Goal: Task Accomplishment & Management: Use online tool/utility

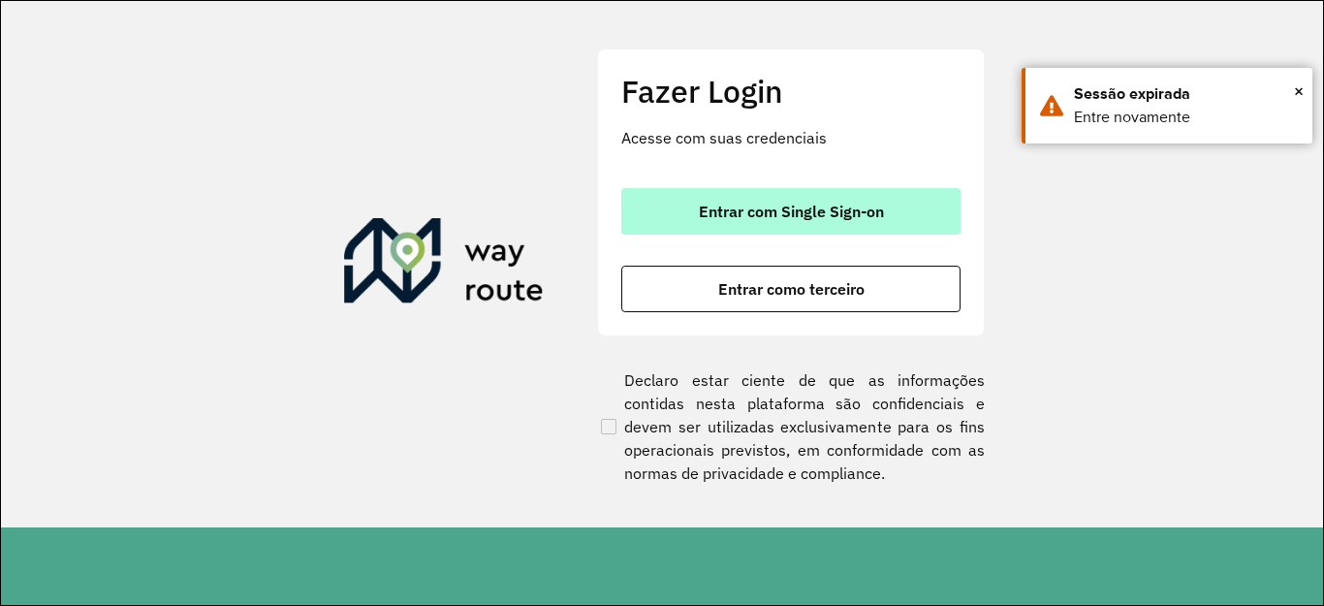
click at [759, 204] on span "Entrar com Single Sign-on" at bounding box center [791, 212] width 185 height 16
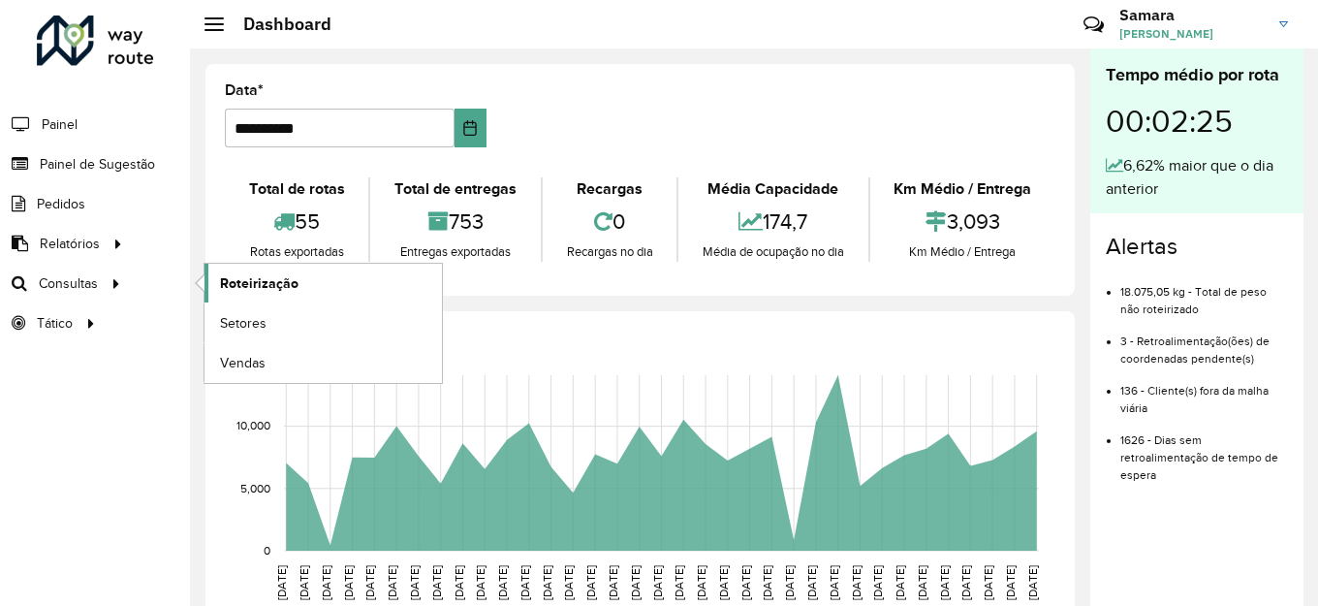
click at [262, 280] on span "Roteirização" at bounding box center [259, 283] width 78 height 20
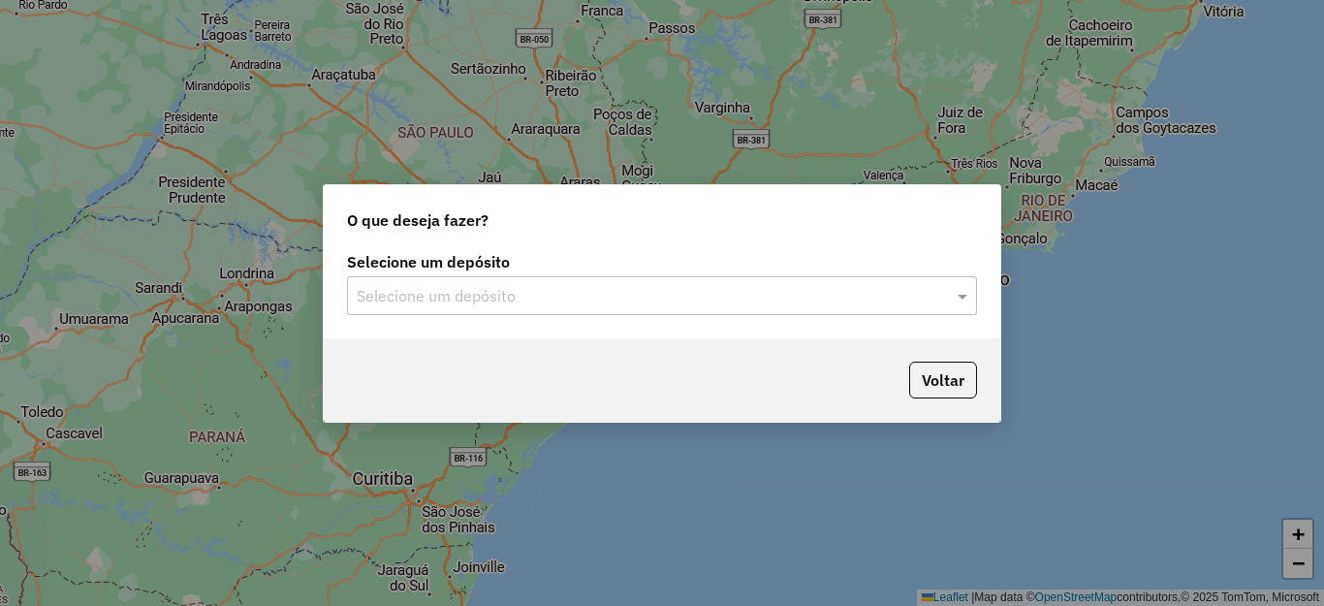
click at [774, 292] on input "text" at bounding box center [643, 296] width 572 height 23
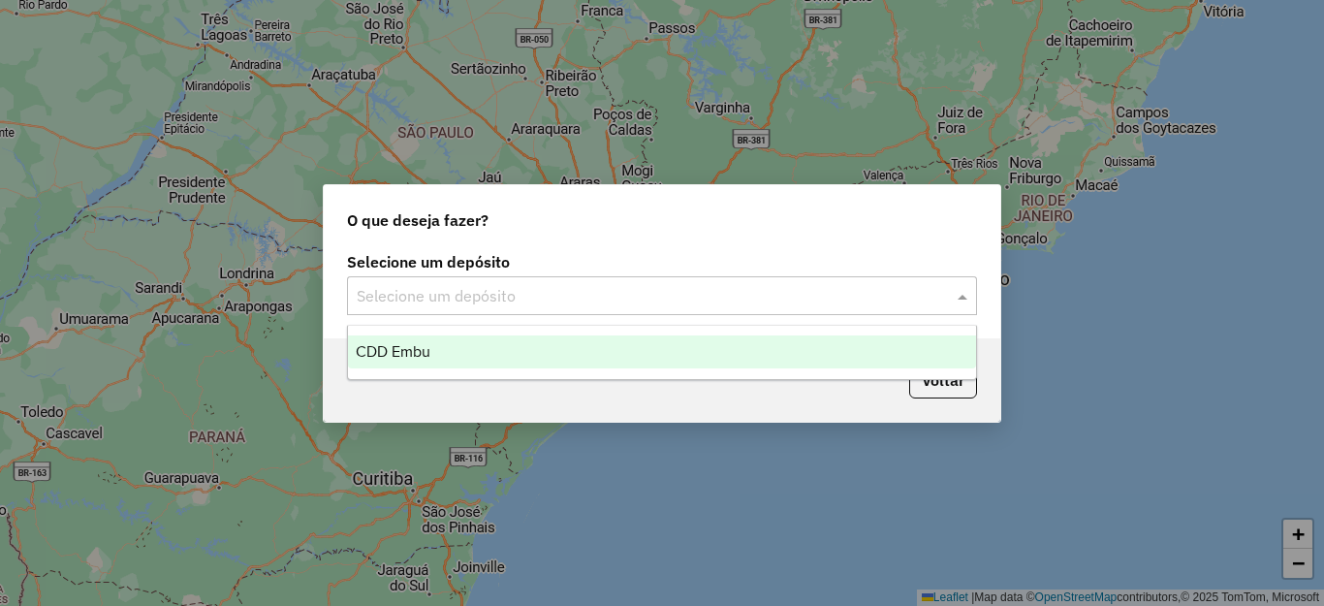
click at [490, 356] on div "CDD Embu" at bounding box center [662, 351] width 628 height 33
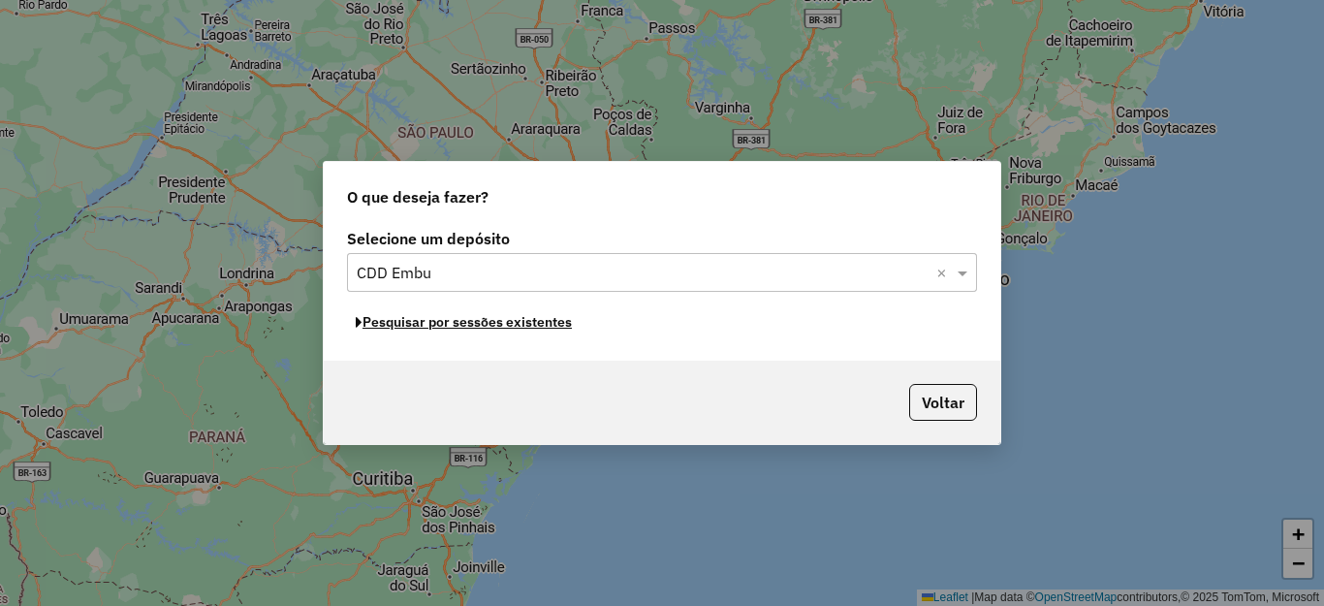
click at [525, 327] on button "Pesquisar por sessões existentes" at bounding box center [464, 322] width 234 height 30
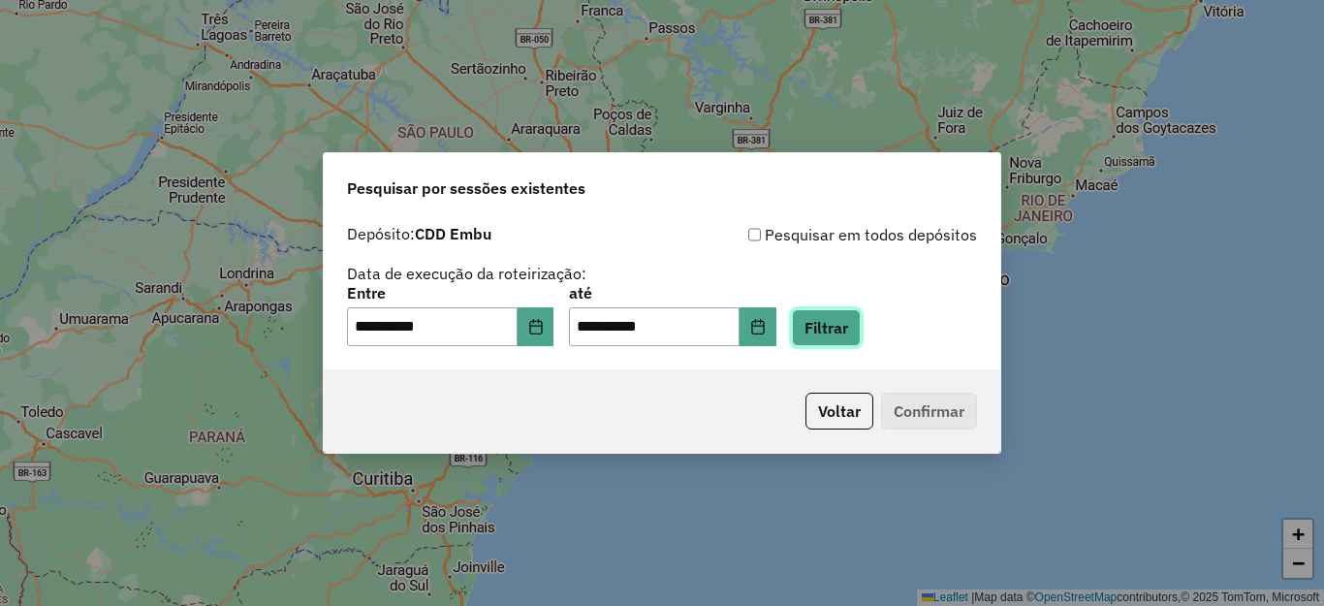
click at [861, 324] on button "Filtrar" at bounding box center [826, 327] width 69 height 37
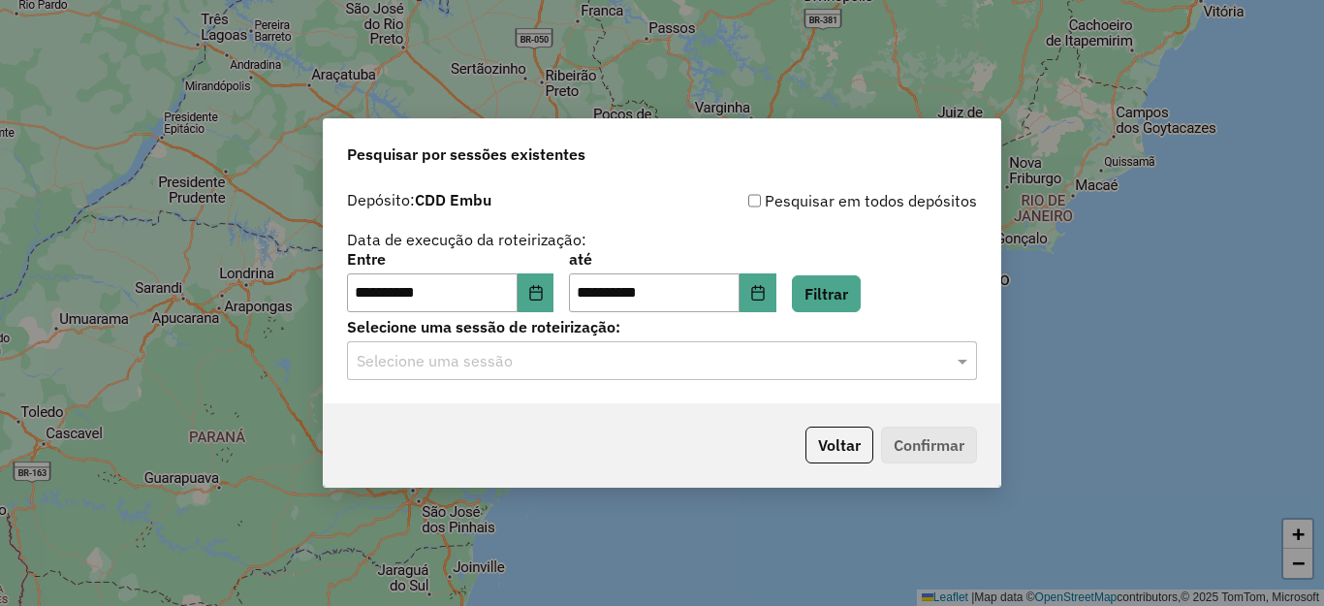
click at [643, 364] on input "text" at bounding box center [643, 361] width 572 height 23
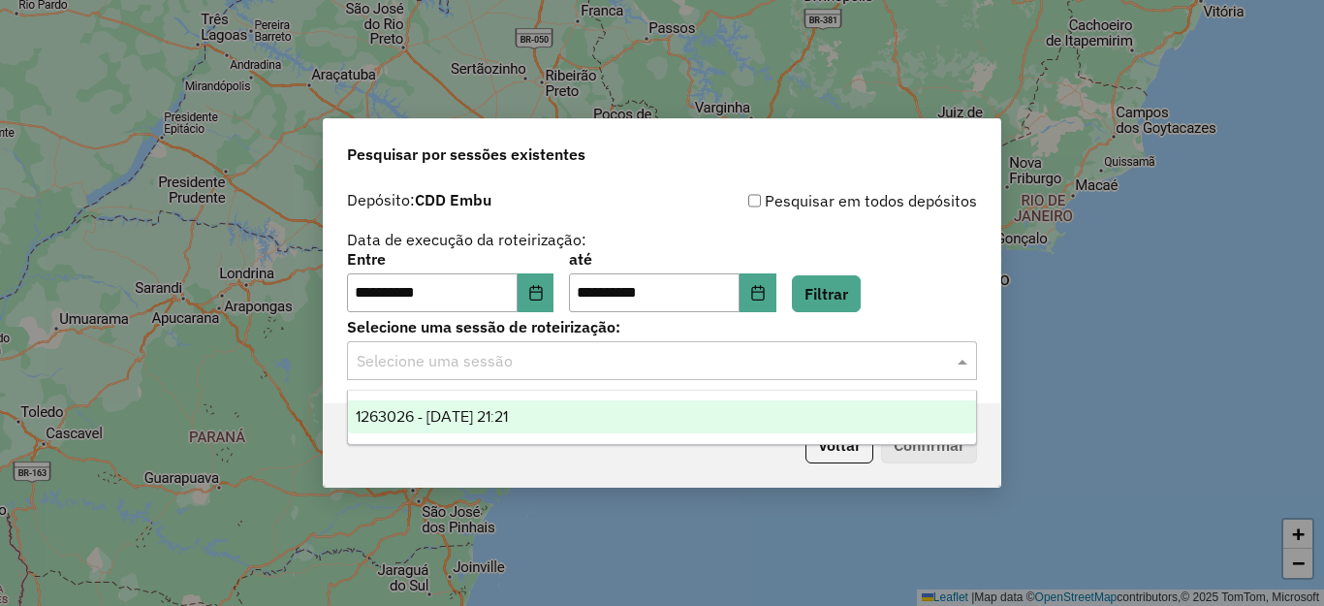
click at [486, 418] on span "1263026 - 10/09/2025 21:21" at bounding box center [432, 416] width 152 height 16
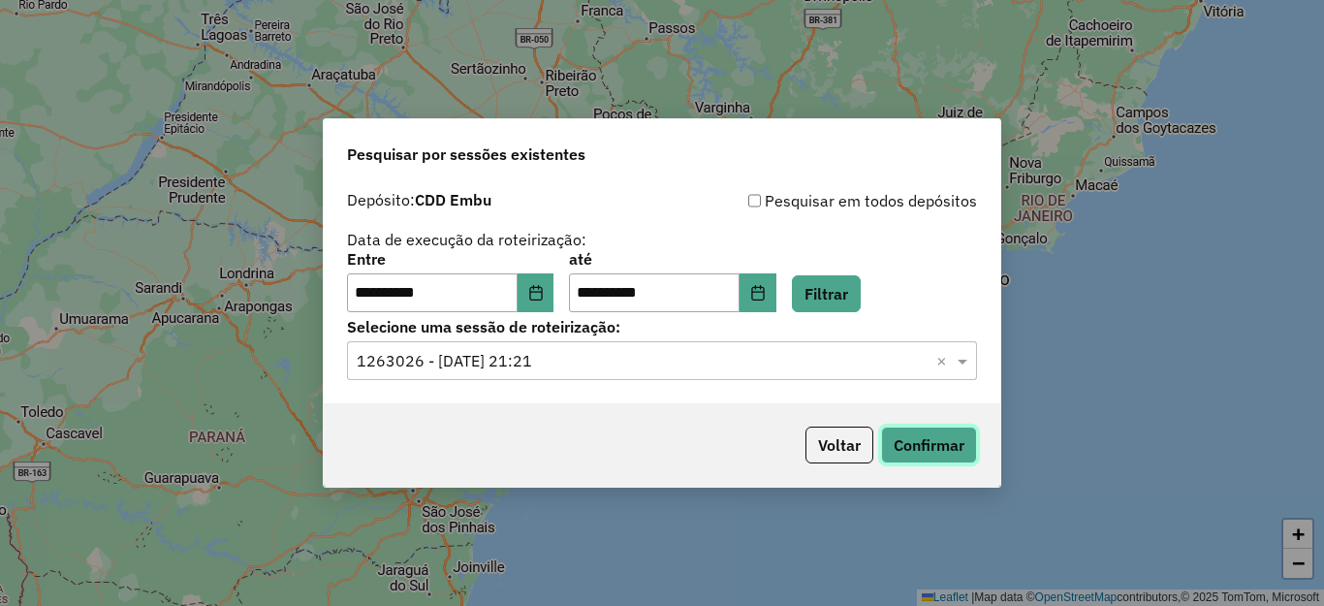
click at [937, 437] on button "Confirmar" at bounding box center [929, 444] width 96 height 37
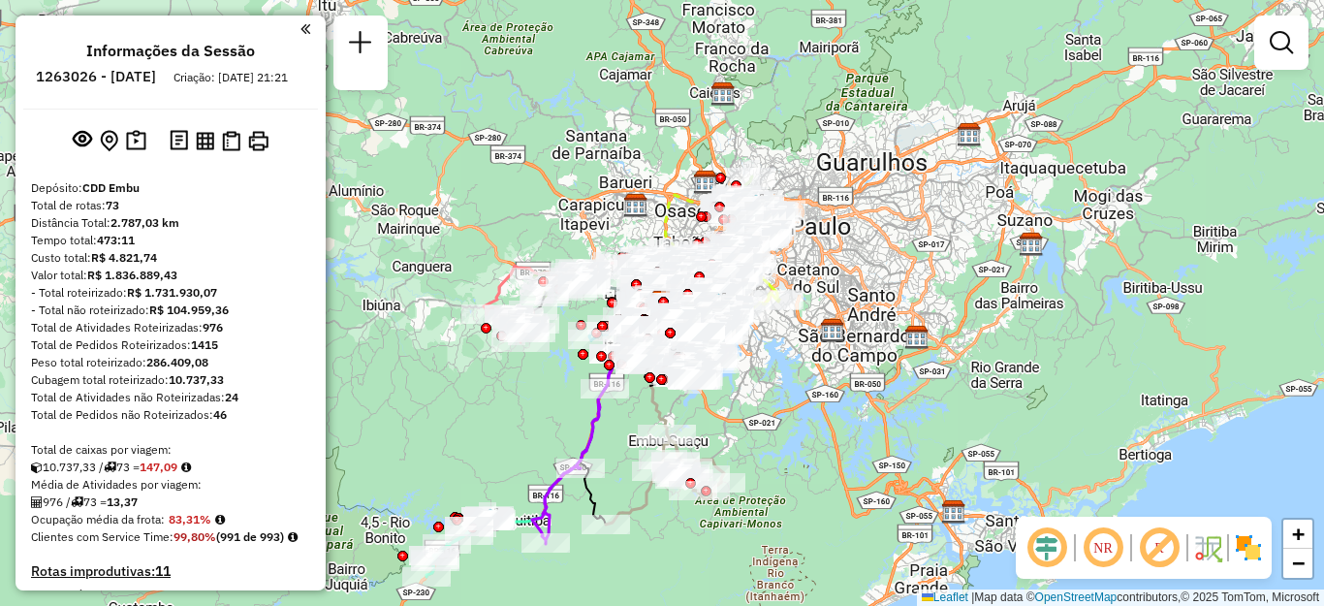
click at [1239, 548] on img at bounding box center [1248, 547] width 31 height 31
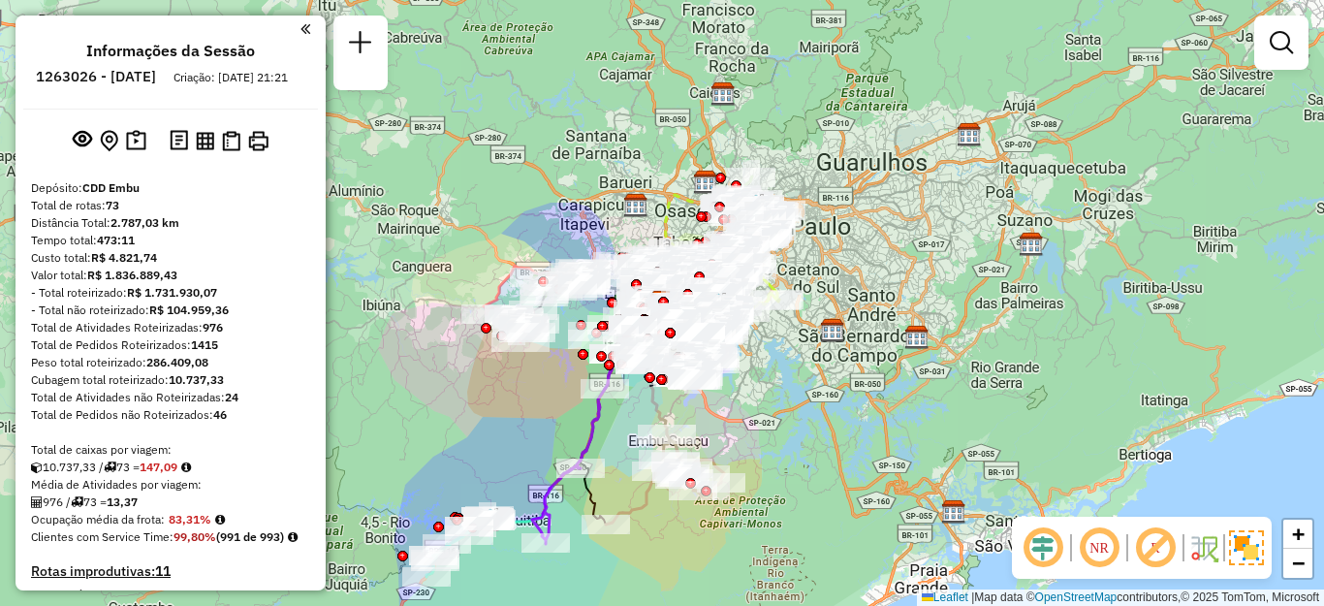
click at [1100, 549] on em at bounding box center [1099, 547] width 47 height 47
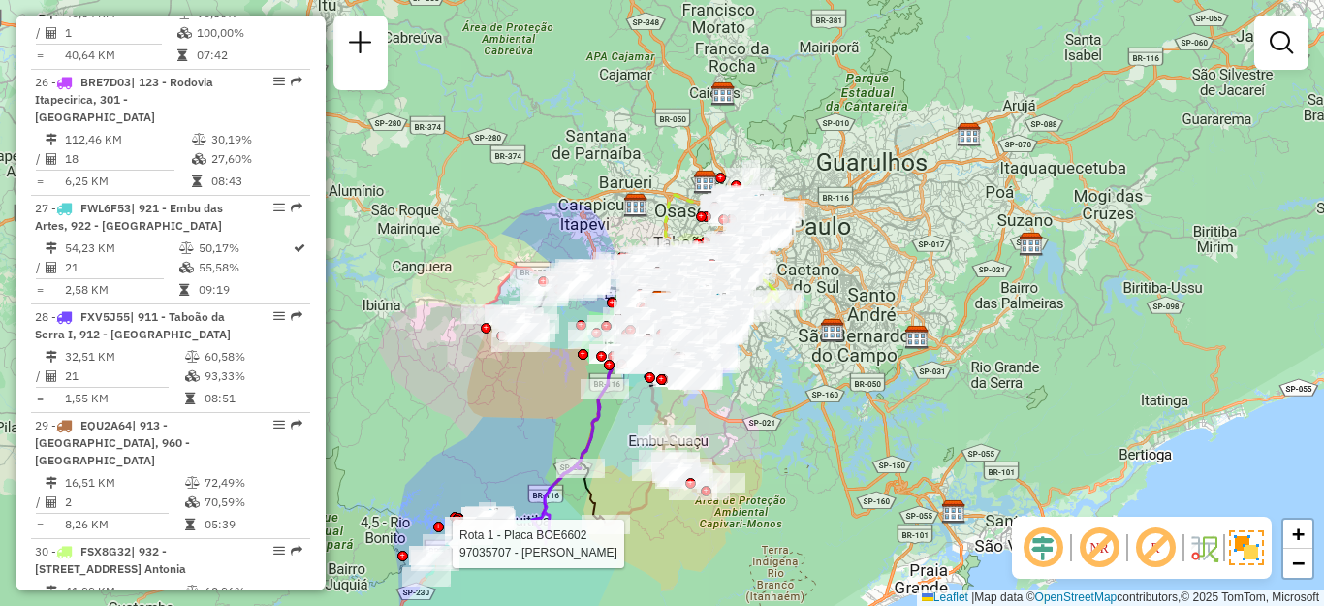
select select "**********"
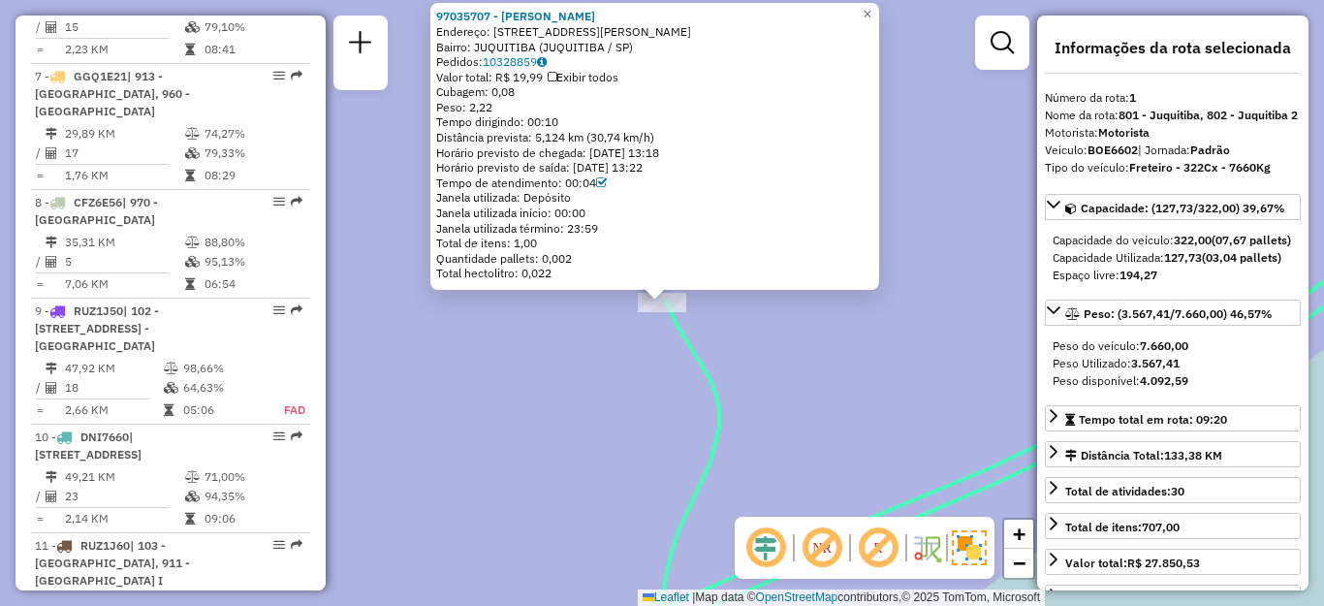
scroll to position [795, 0]
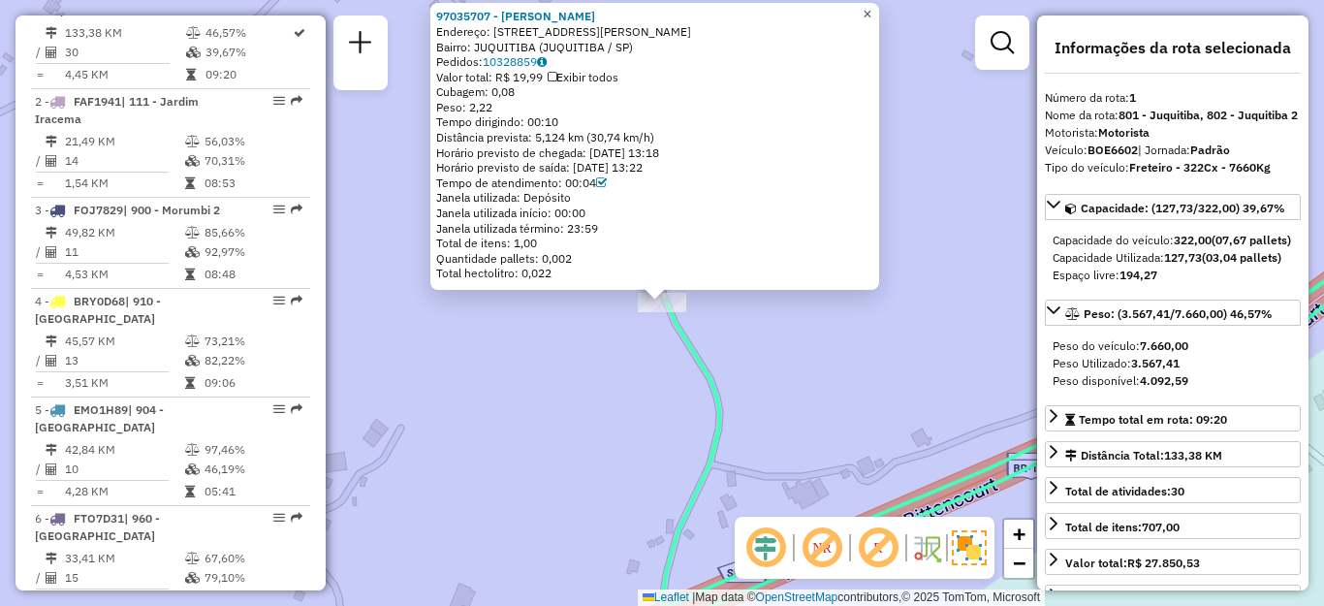
click at [871, 10] on span "×" at bounding box center [866, 14] width 9 height 16
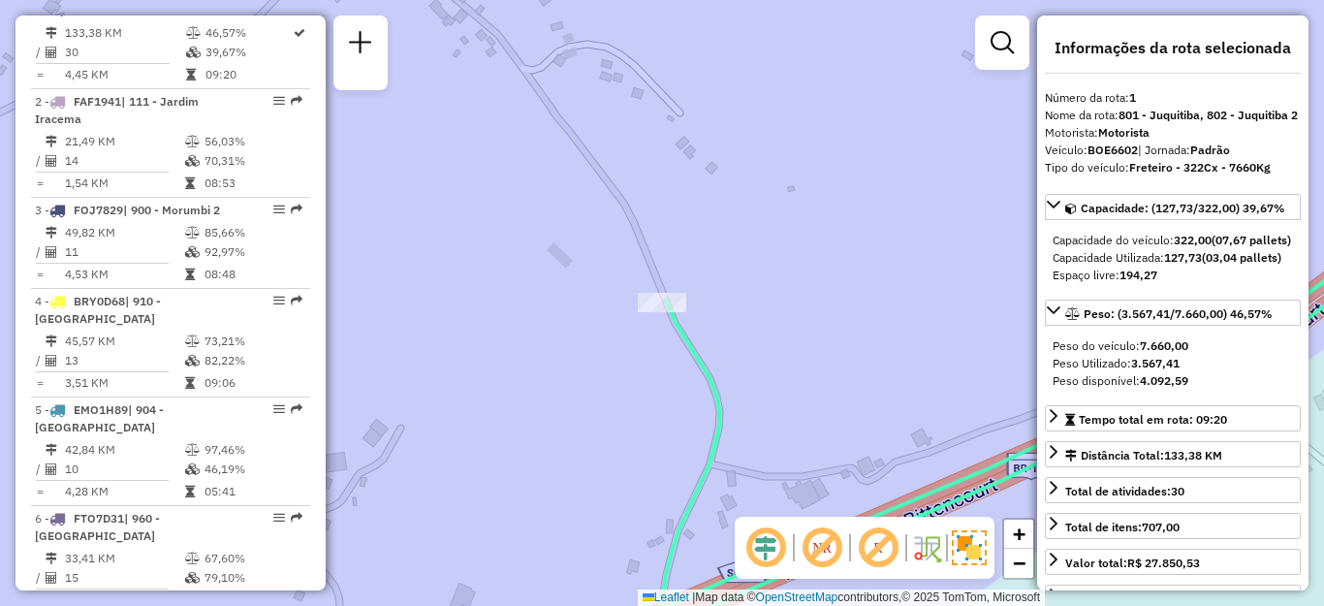
click at [814, 543] on em at bounding box center [822, 547] width 47 height 47
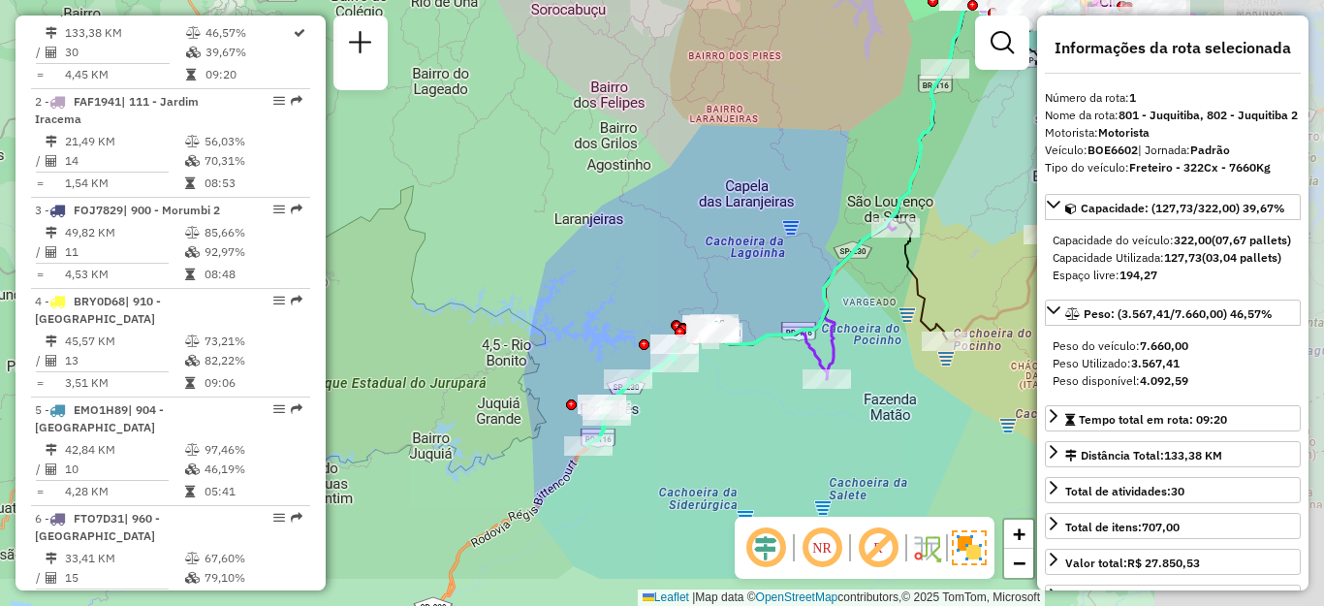
drag, startPoint x: 772, startPoint y: 345, endPoint x: 805, endPoint y: 524, distance: 182.3
click at [539, 257] on div "Janela de atendimento Grade de atendimento Capacidade Transportadoras Veículos …" at bounding box center [662, 303] width 1324 height 606
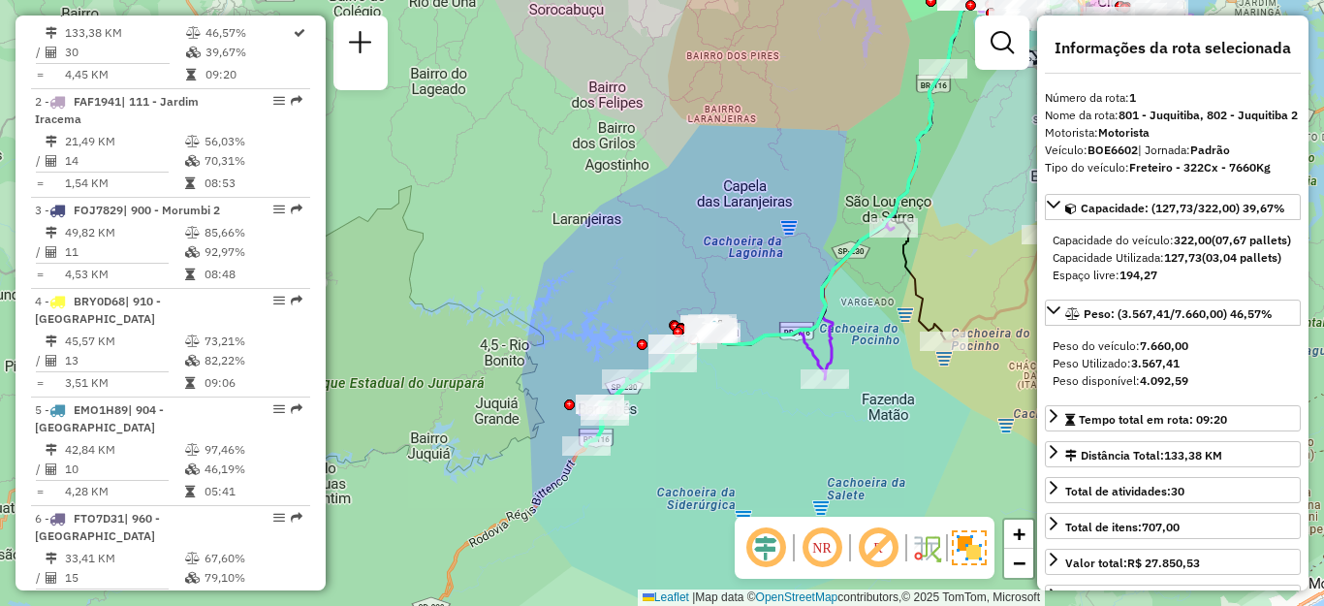
click at [875, 545] on em at bounding box center [878, 547] width 47 height 47
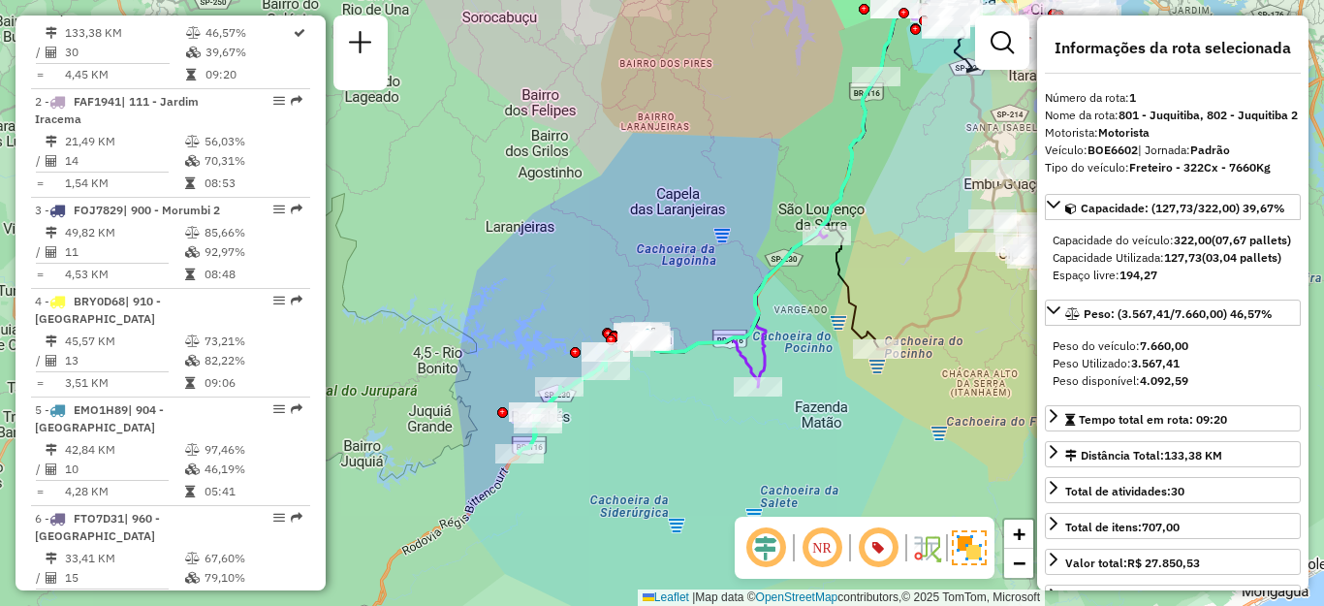
drag, startPoint x: 648, startPoint y: 266, endPoint x: 577, endPoint y: 275, distance: 72.4
click at [577, 275] on div "Janela de atendimento Grade de atendimento Capacidade Transportadoras Veículos …" at bounding box center [662, 303] width 1324 height 606
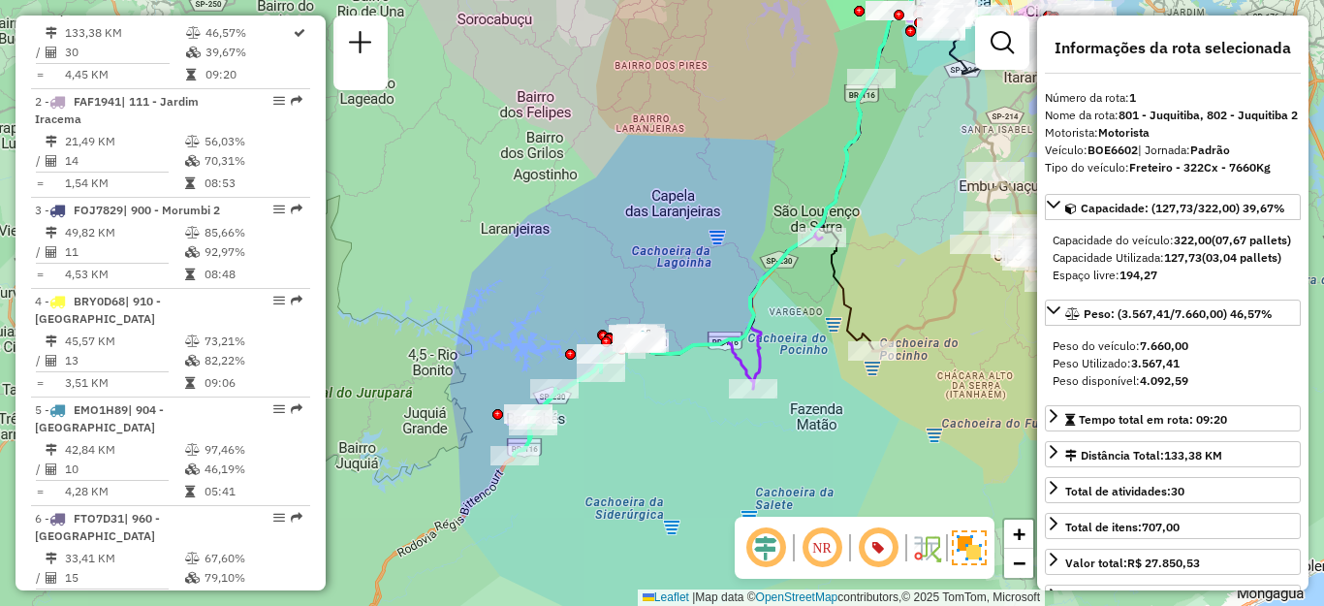
scroll to position [2925, 0]
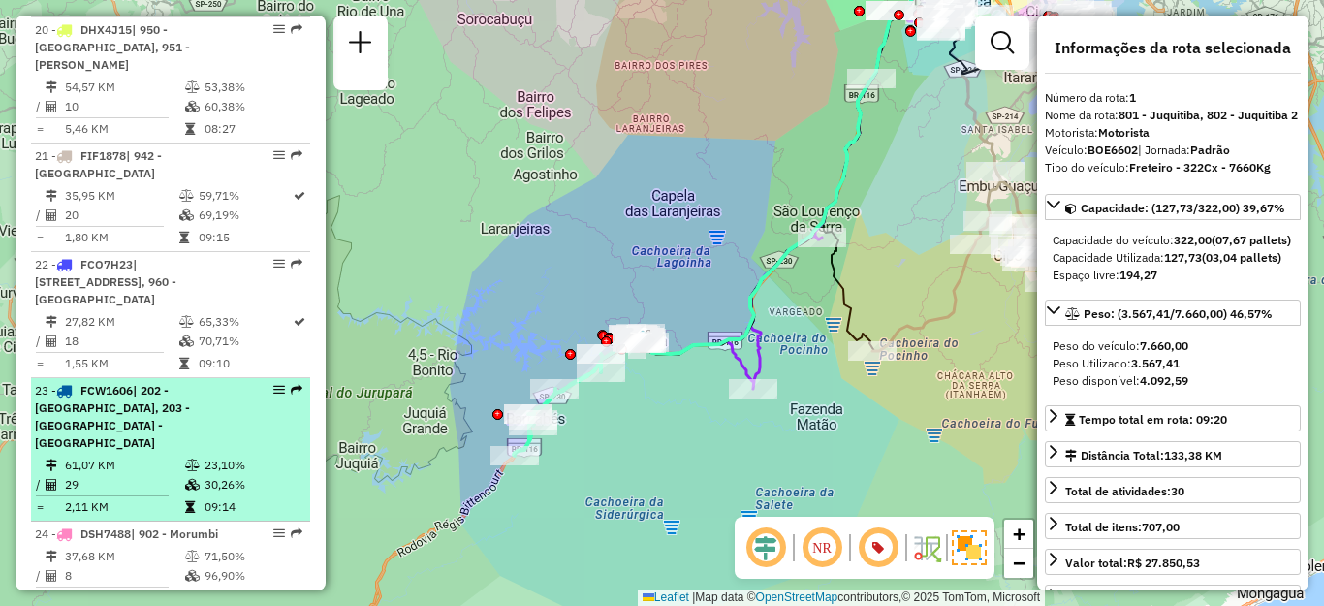
click at [138, 383] on span "| 202 - Jardim Aracati, 203 - Embu Guaçu - Itararé" at bounding box center [112, 416] width 155 height 67
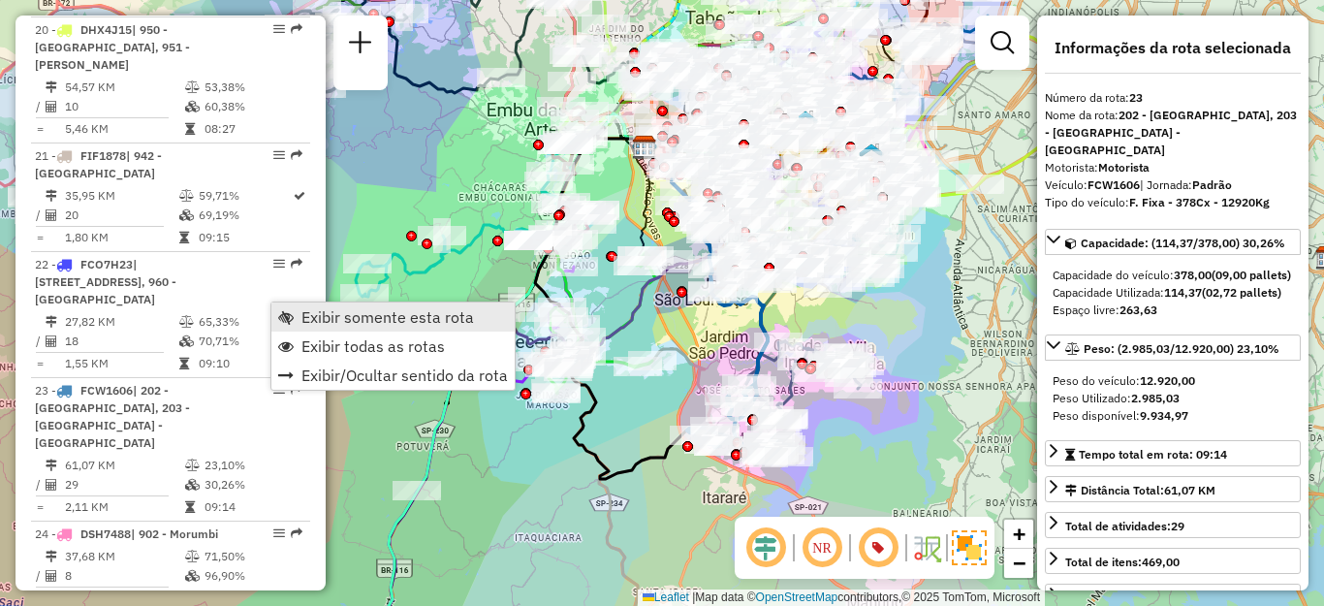
click at [341, 313] on span "Exibir somente esta rota" at bounding box center [387, 317] width 172 height 16
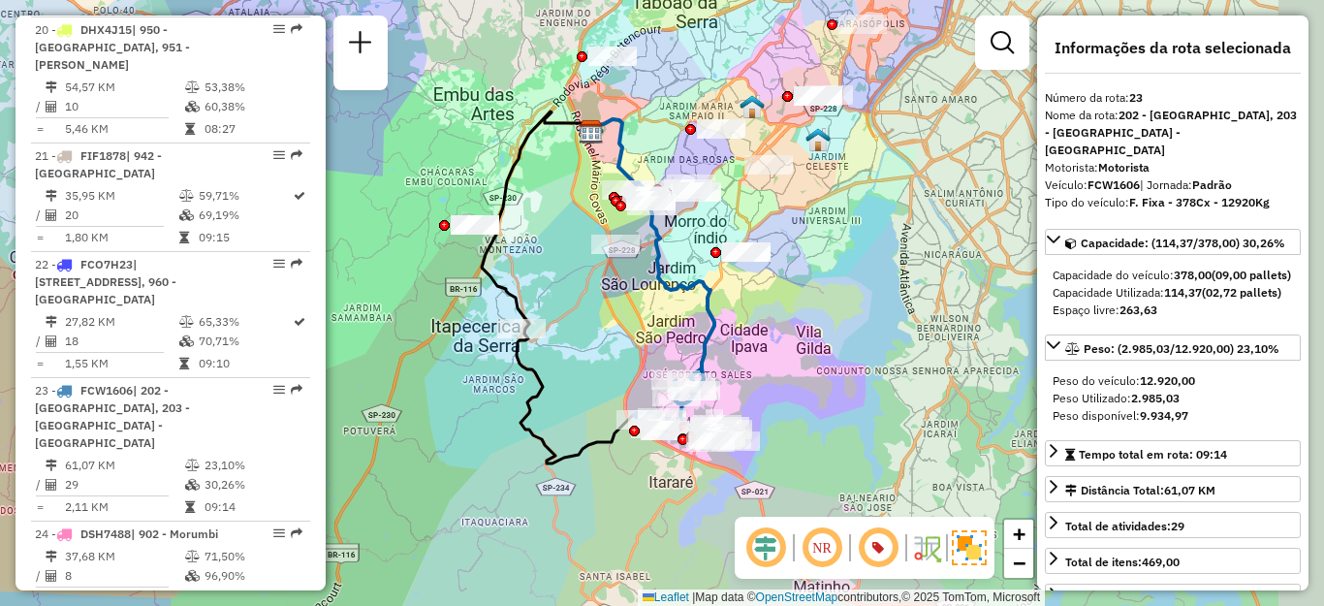
drag, startPoint x: 756, startPoint y: 330, endPoint x: 703, endPoint y: 316, distance: 55.2
click at [703, 316] on icon at bounding box center [652, 251] width 123 height 264
click at [863, 547] on em at bounding box center [878, 547] width 47 height 47
click at [818, 547] on em at bounding box center [822, 547] width 47 height 47
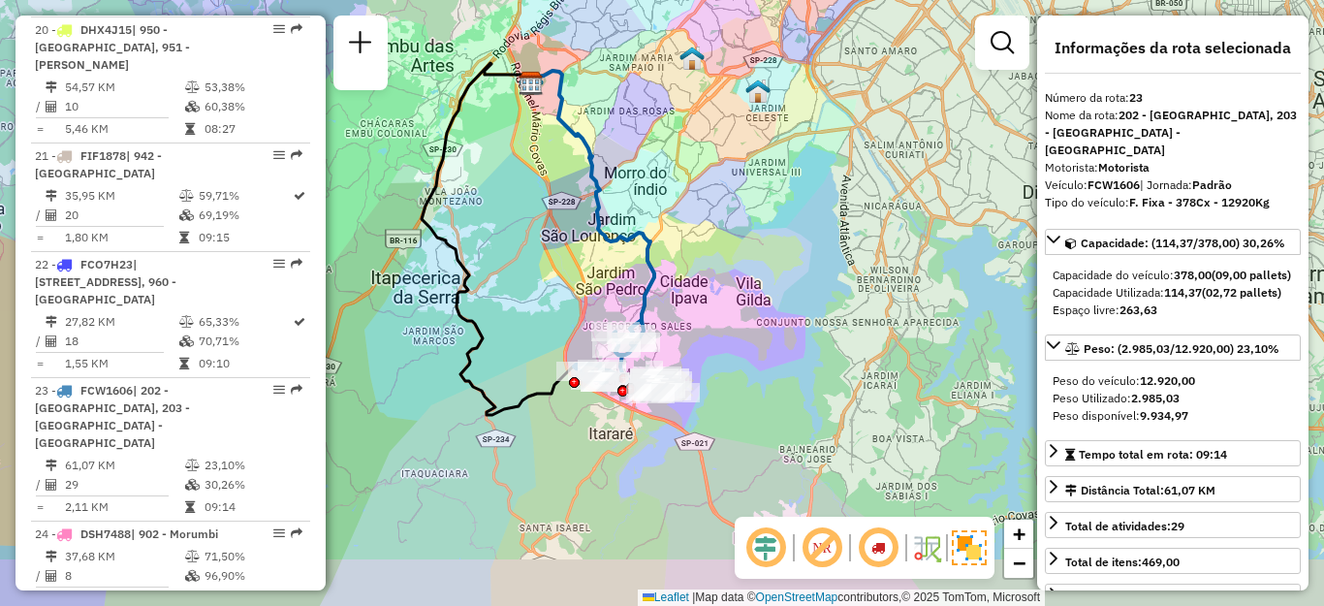
drag, startPoint x: 658, startPoint y: 316, endPoint x: 582, endPoint y: 247, distance: 102.2
click at [582, 247] on div "Janela de atendimento Grade de atendimento Capacidade Transportadoras Veículos …" at bounding box center [662, 303] width 1324 height 606
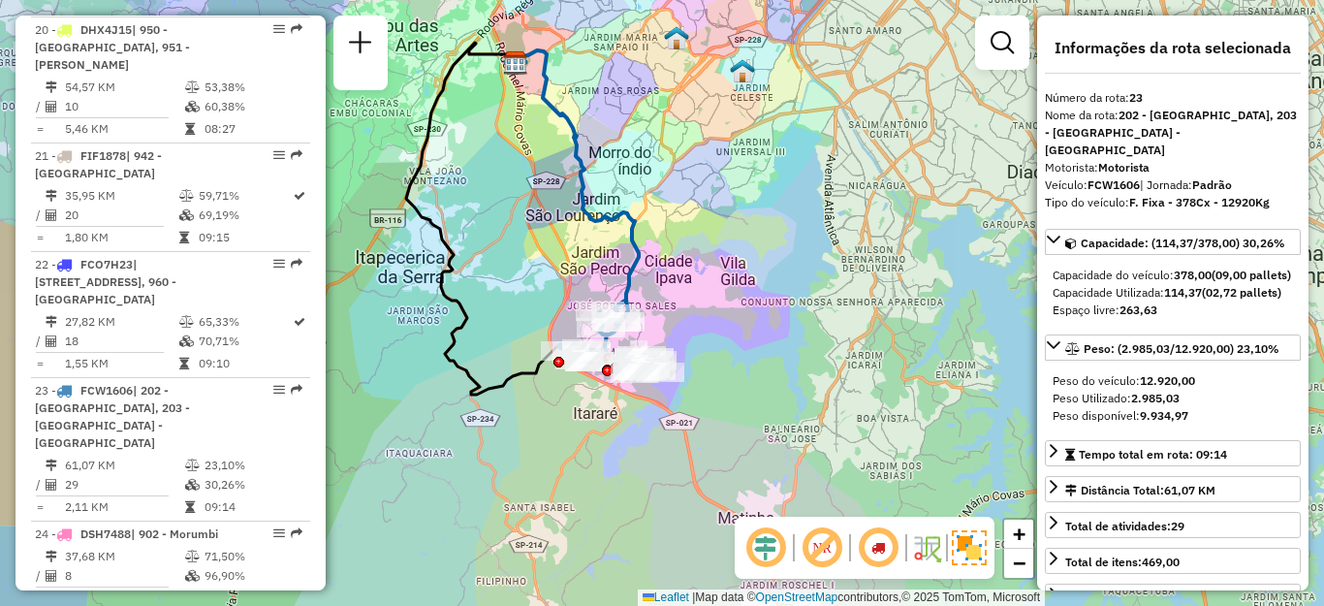
scroll to position [1696, 0]
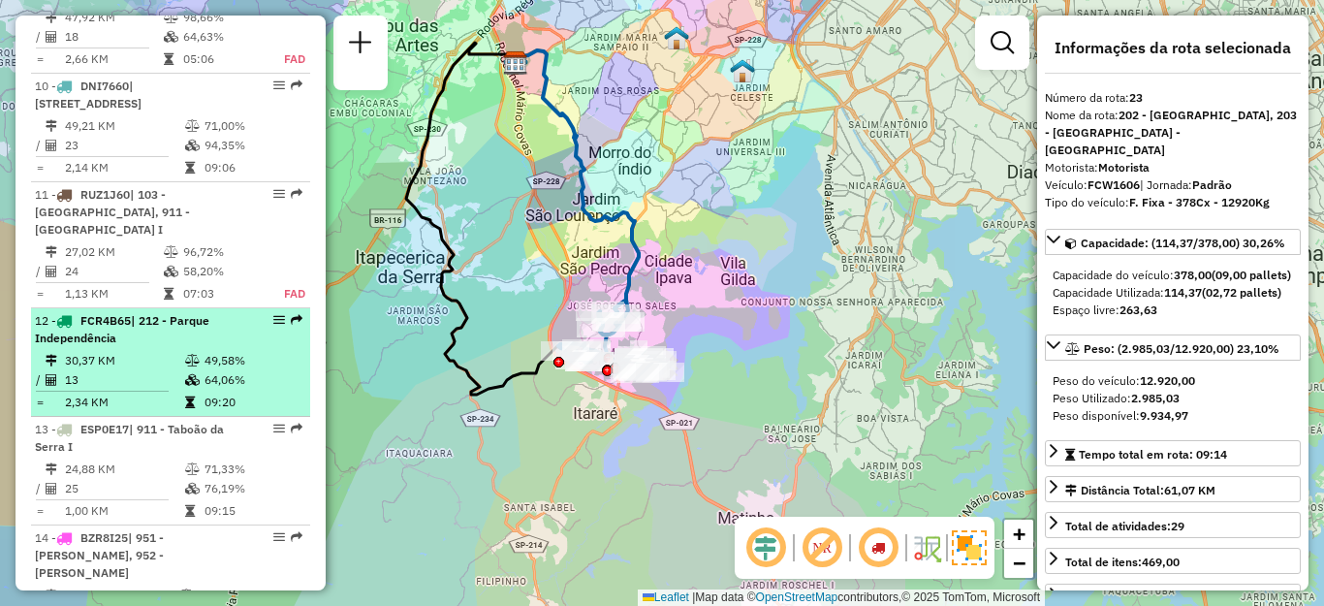
click at [176, 326] on div "12 - FCR4B65 | 212 - Parque Independência" at bounding box center [137, 329] width 205 height 35
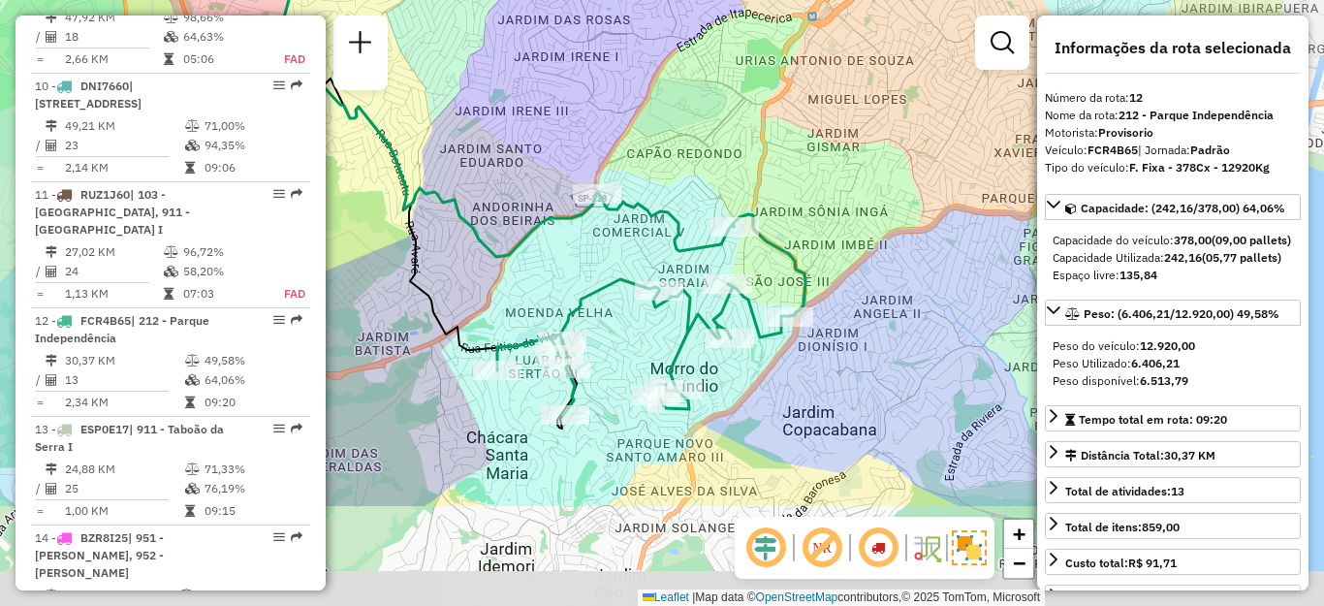
drag, startPoint x: 670, startPoint y: 313, endPoint x: 495, endPoint y: 151, distance: 237.9
click at [495, 151] on div "Janela de atendimento Grade de atendimento Capacidade Transportadoras Veículos …" at bounding box center [662, 303] width 1324 height 606
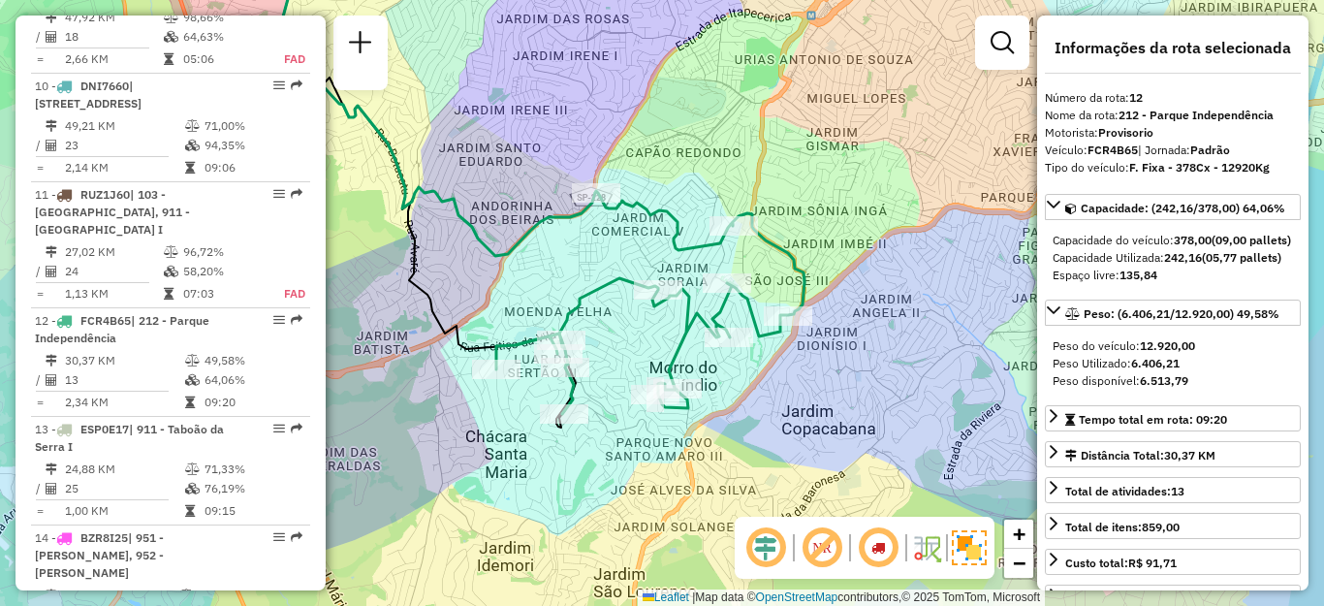
scroll to position [2925, 0]
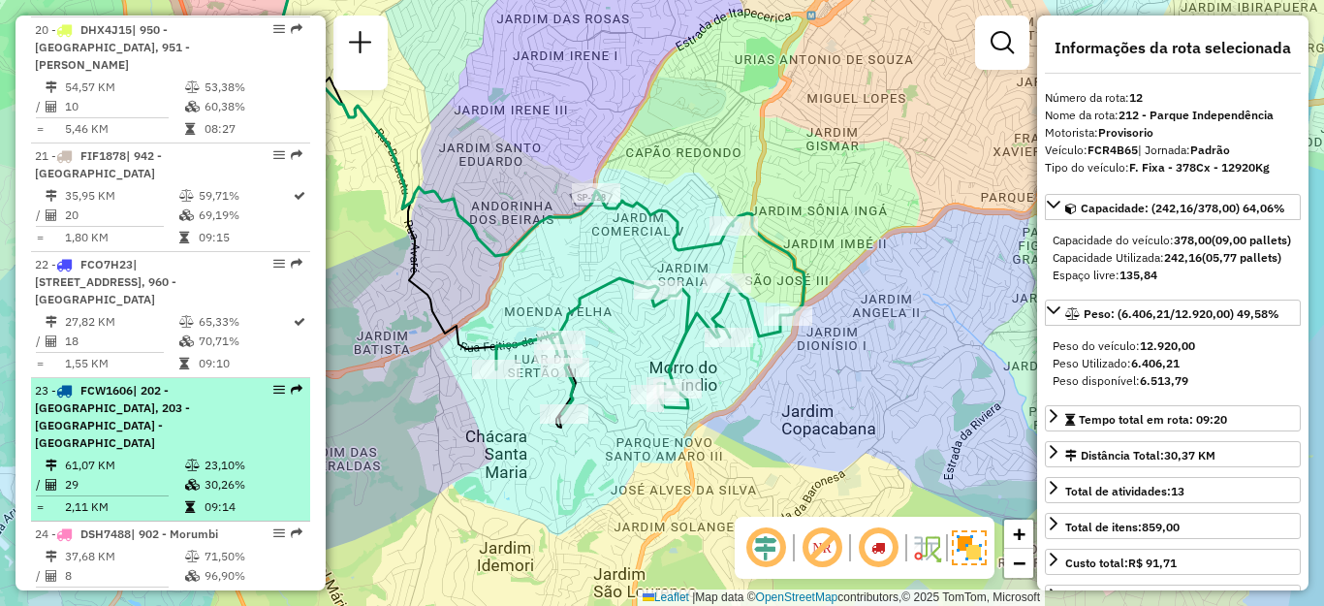
click at [133, 383] on span "FCW1606" at bounding box center [106, 390] width 52 height 15
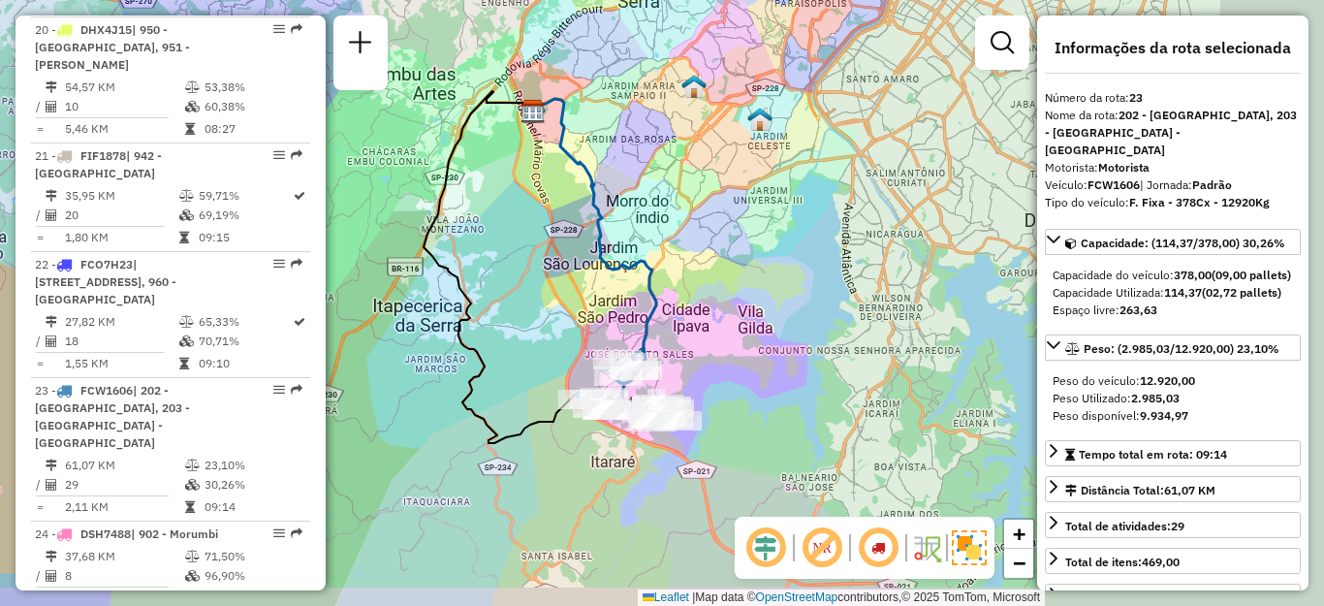
drag, startPoint x: 659, startPoint y: 379, endPoint x: 496, endPoint y: 329, distance: 170.1
click at [500, 329] on div "Janela de atendimento Grade de atendimento Capacidade Transportadoras Veículos …" at bounding box center [662, 303] width 1324 height 606
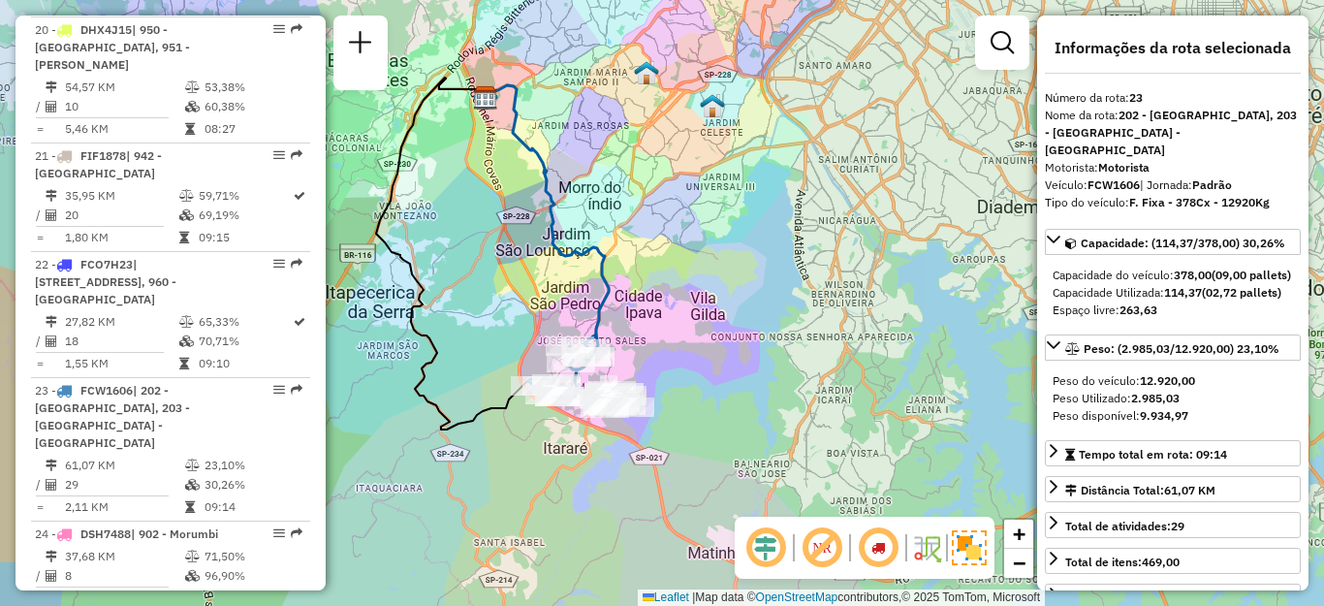
scroll to position [1696, 0]
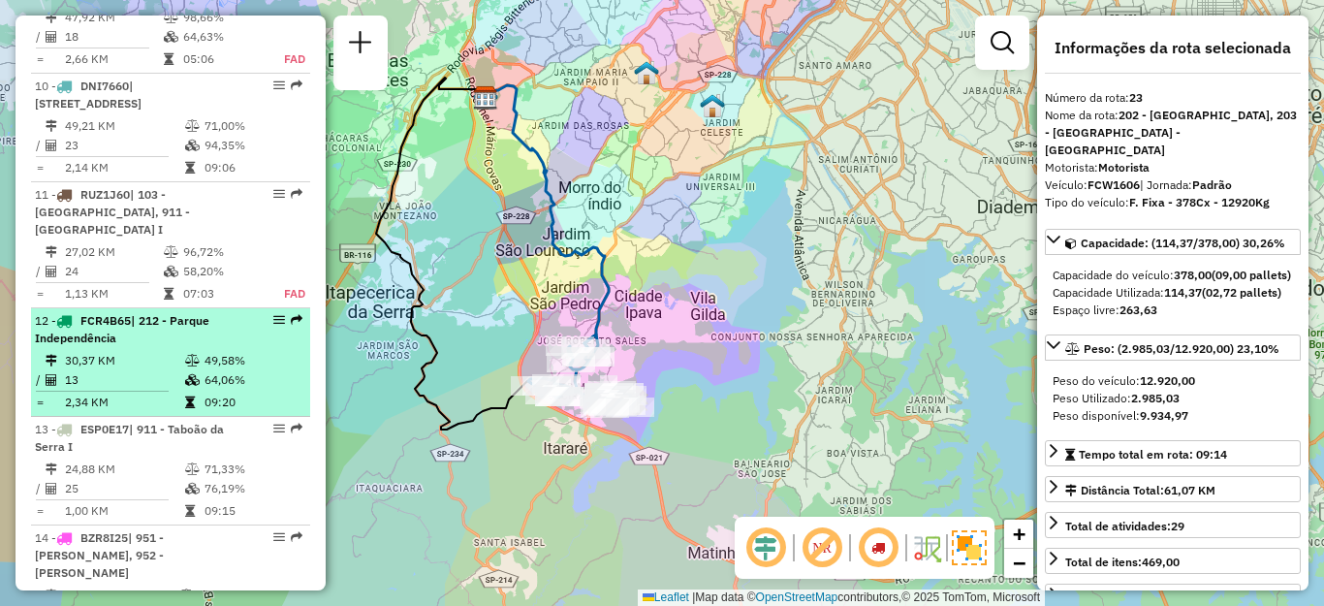
click at [231, 314] on div "12 - FCR4B65 | 212 - Parque Independência" at bounding box center [137, 329] width 205 height 35
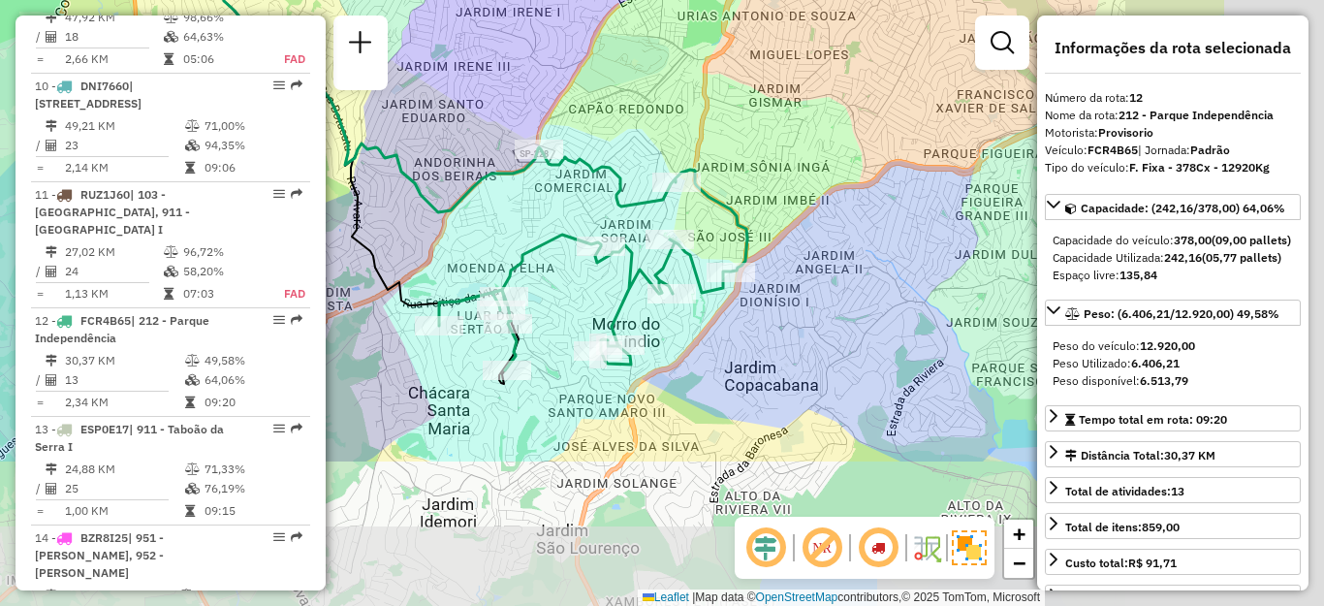
drag, startPoint x: 736, startPoint y: 405, endPoint x: 503, endPoint y: 199, distance: 311.0
click at [503, 199] on div "Janela de atendimento Grade de atendimento Capacidade Transportadoras Veículos …" at bounding box center [662, 303] width 1324 height 606
